Goal: Transaction & Acquisition: Obtain resource

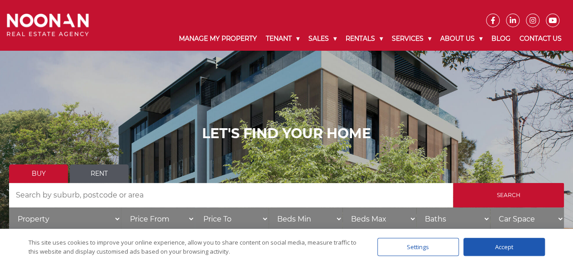
click at [91, 177] on link "Rent" at bounding box center [99, 174] width 59 height 19
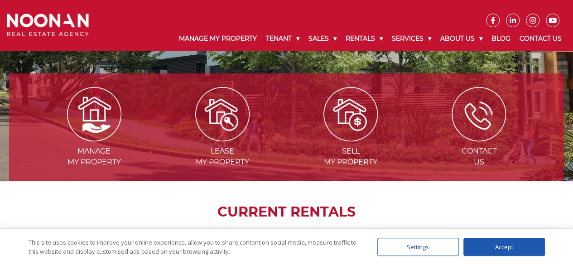
scroll to position [136, 0]
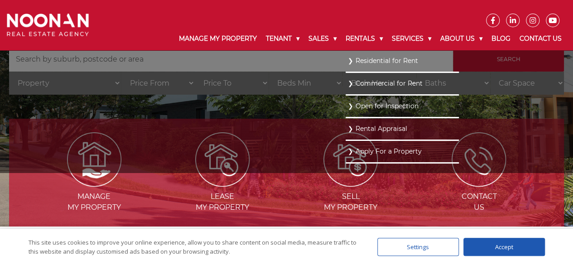
click at [369, 54] on li "Residential for Rent" at bounding box center [402, 61] width 113 height 23
click at [367, 63] on link "Residential for Rent" at bounding box center [402, 61] width 109 height 12
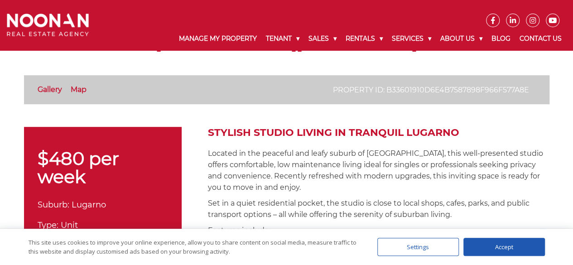
scroll to position [181, 0]
